Goal: Information Seeking & Learning: Learn about a topic

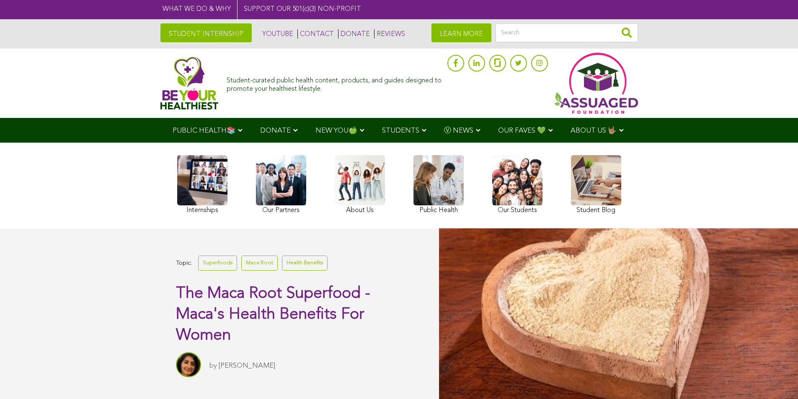
scroll to position [84, 0]
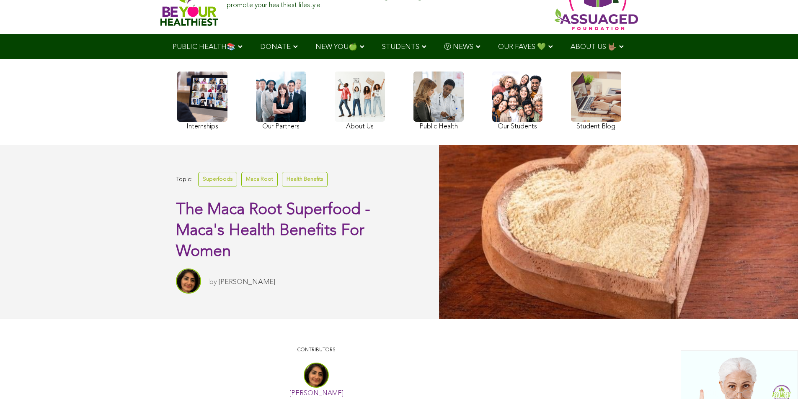
click at [300, 110] on link at bounding box center [281, 102] width 50 height 61
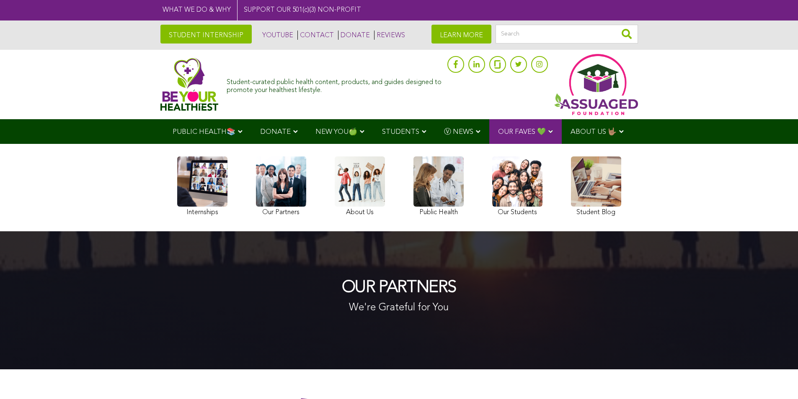
scroll to position [84, 0]
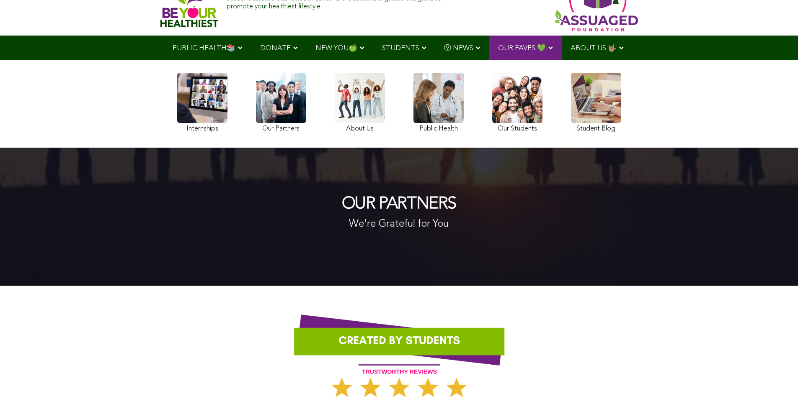
click at [202, 109] on link at bounding box center [202, 104] width 50 height 62
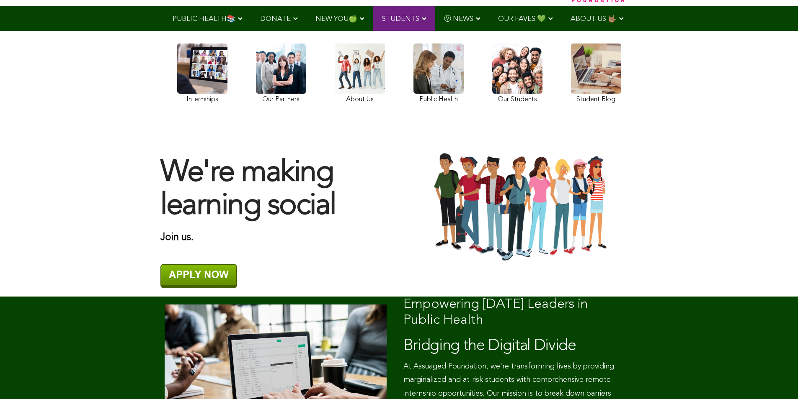
scroll to position [126, 0]
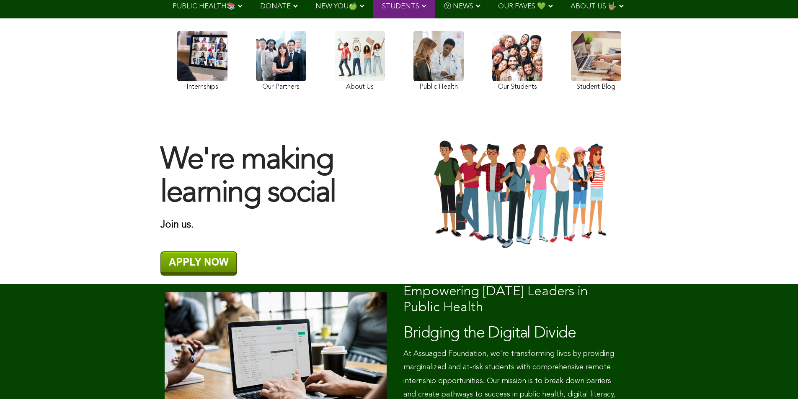
click at [244, 54] on div "Internships Our Partners About Us Public Health Our Students Student Blog" at bounding box center [399, 62] width 452 height 79
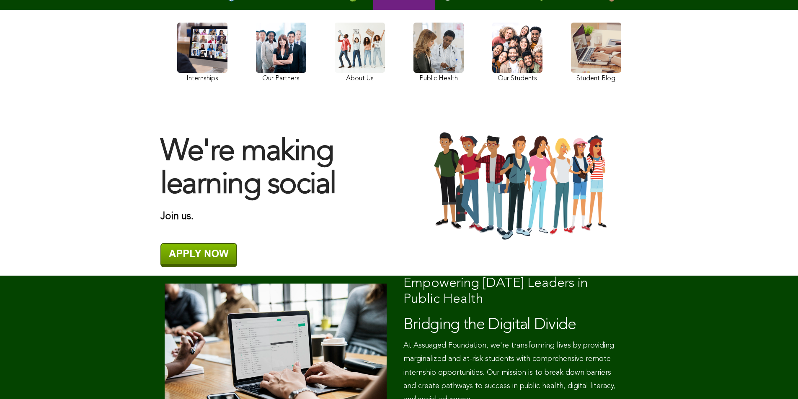
scroll to position [0, 0]
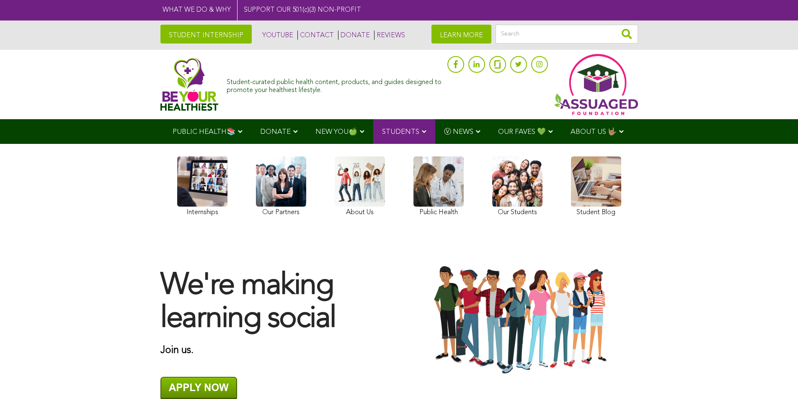
click at [229, 27] on link "STUDENT INTERNSHIP" at bounding box center [205, 34] width 91 height 19
click at [317, 87] on div "Student-curated public health content, products, and guides designed to promote…" at bounding box center [335, 85] width 216 height 20
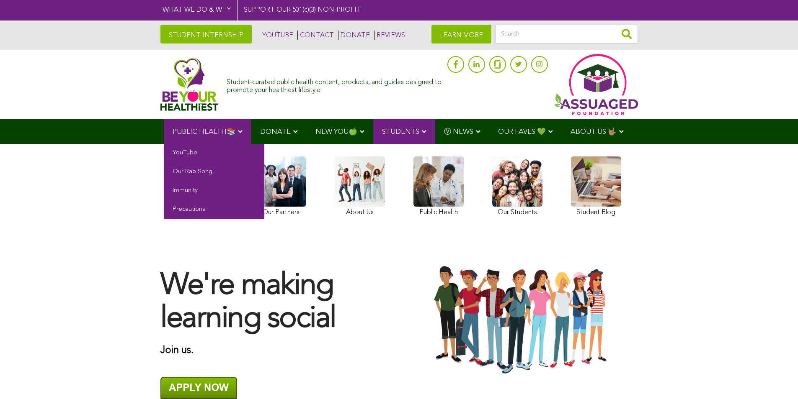
click at [238, 137] on link "PUBLIC HEALTH📚" at bounding box center [208, 131] width 88 height 25
